Goal: Task Accomplishment & Management: Manage account settings

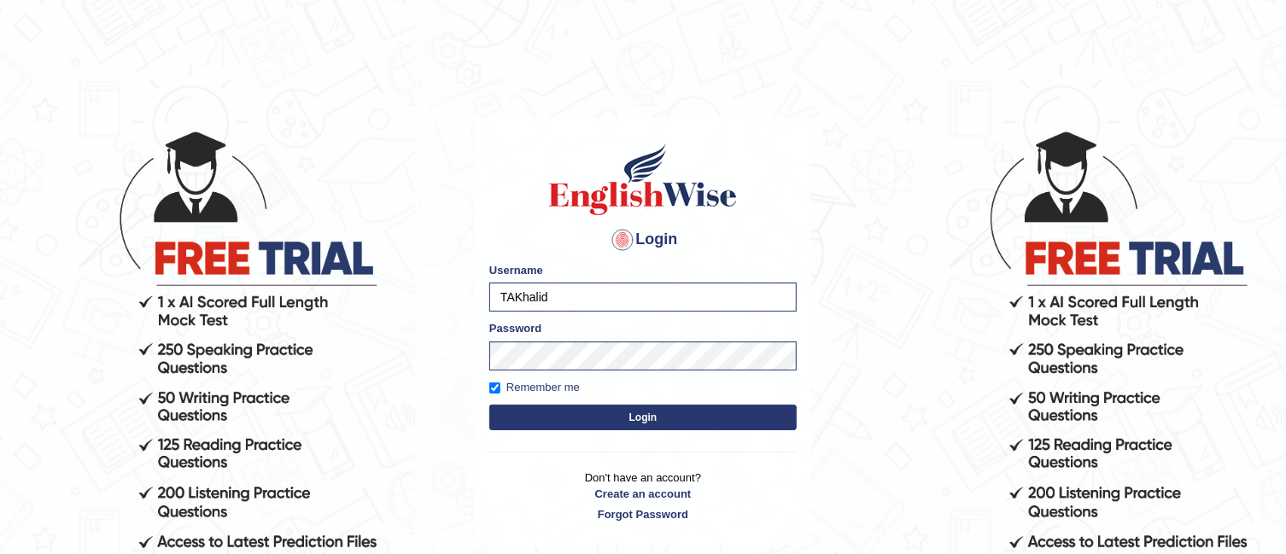
click at [558, 410] on button "Login" at bounding box center [642, 418] width 307 height 26
